Goal: Check status: Check status

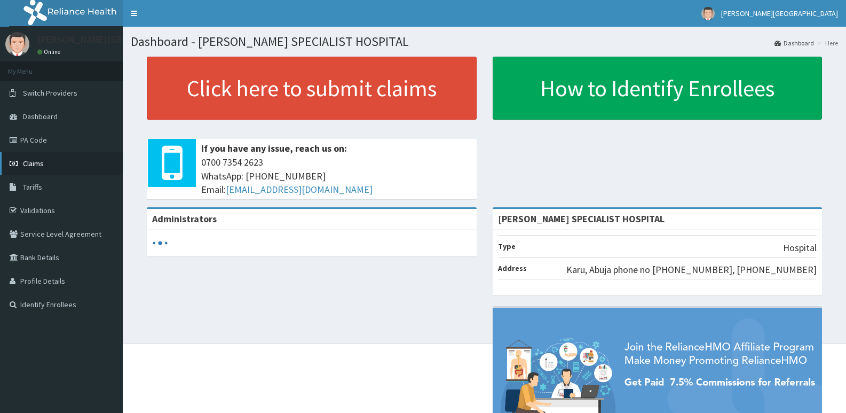
click at [28, 164] on span "Claims" at bounding box center [33, 164] width 21 height 10
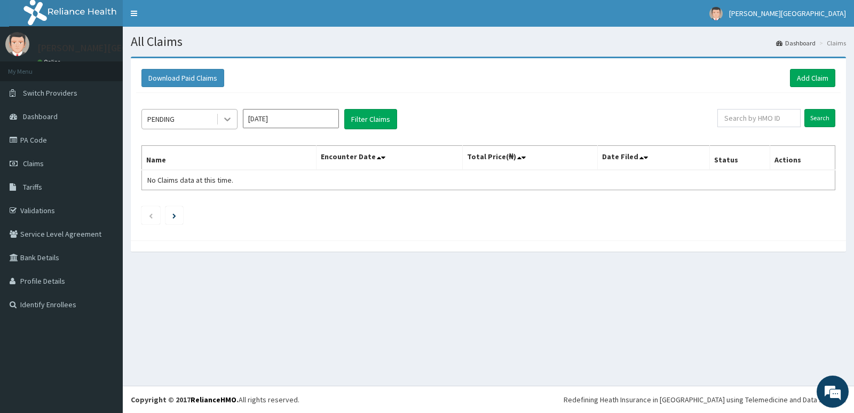
click at [227, 117] on icon at bounding box center [227, 119] width 11 height 11
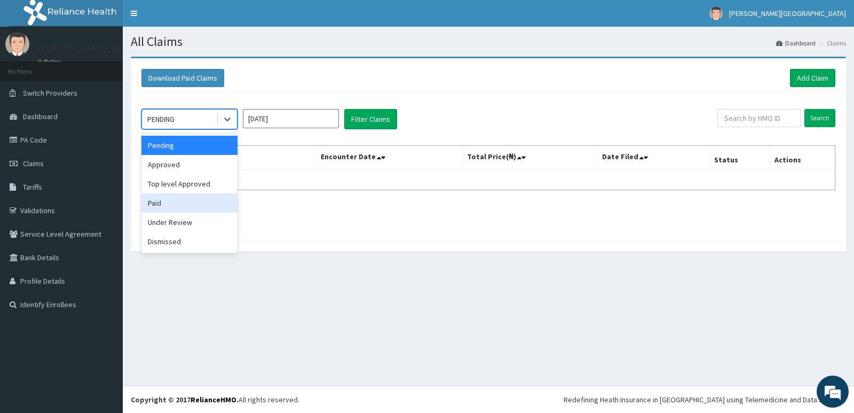
click at [161, 200] on div "Paid" at bounding box center [189, 202] width 96 height 19
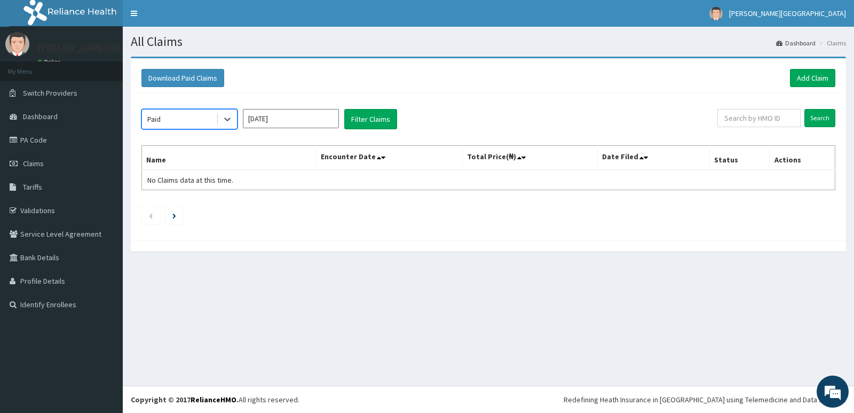
click at [322, 119] on input "[DATE]" at bounding box center [291, 118] width 96 height 19
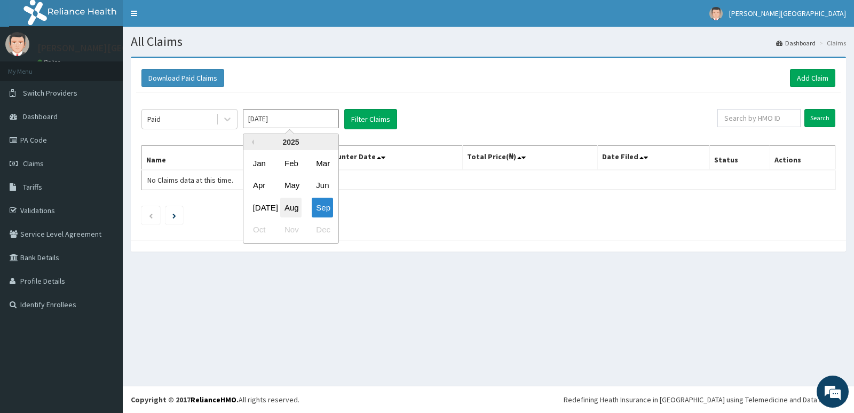
click at [291, 207] on div "Aug" at bounding box center [290, 208] width 21 height 20
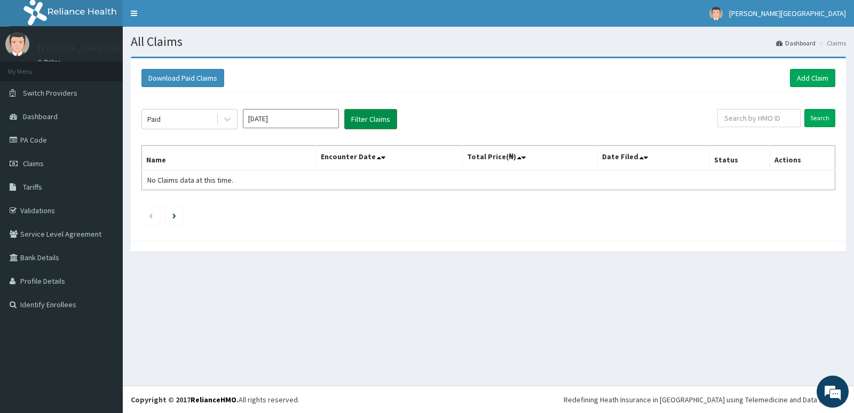
click at [368, 117] on button "Filter Claims" at bounding box center [370, 119] width 53 height 20
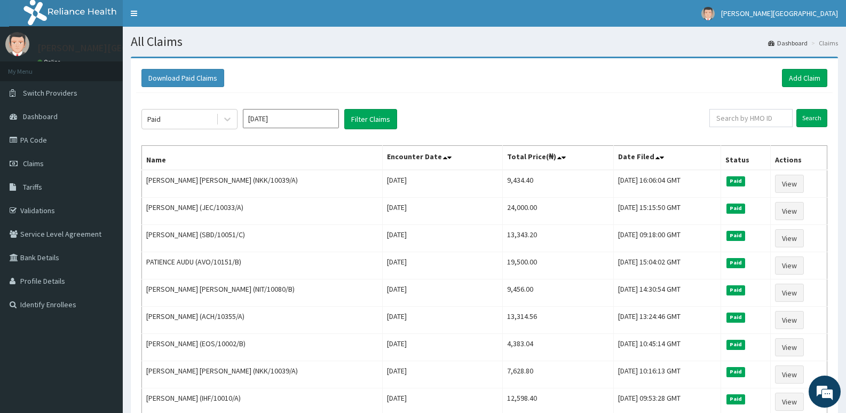
click at [272, 119] on input "[DATE]" at bounding box center [291, 118] width 96 height 19
click at [321, 206] on div "Sep" at bounding box center [322, 208] width 21 height 20
type input "[DATE]"
click at [375, 115] on button "Filter Claims" at bounding box center [370, 119] width 53 height 20
